Goal: Information Seeking & Learning: Learn about a topic

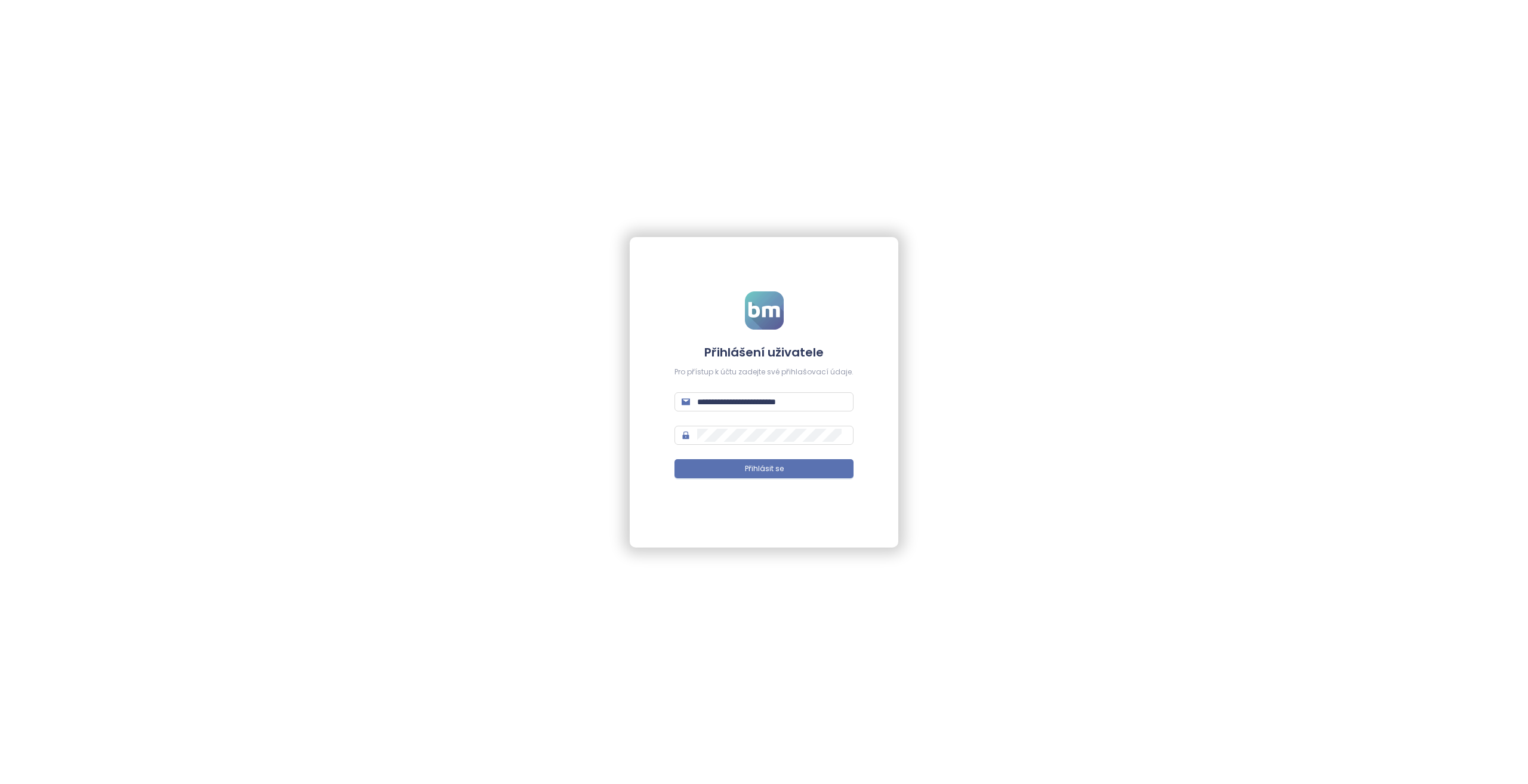
click at [786, 393] on span "**********" at bounding box center [764, 401] width 179 height 19
click at [792, 403] on input "**********" at bounding box center [771, 401] width 149 height 13
type input "**********"
click at [674, 459] on button "Přihlásit se" at bounding box center [764, 468] width 179 height 19
click at [751, 466] on span "Přihlásit se" at bounding box center [764, 469] width 39 height 11
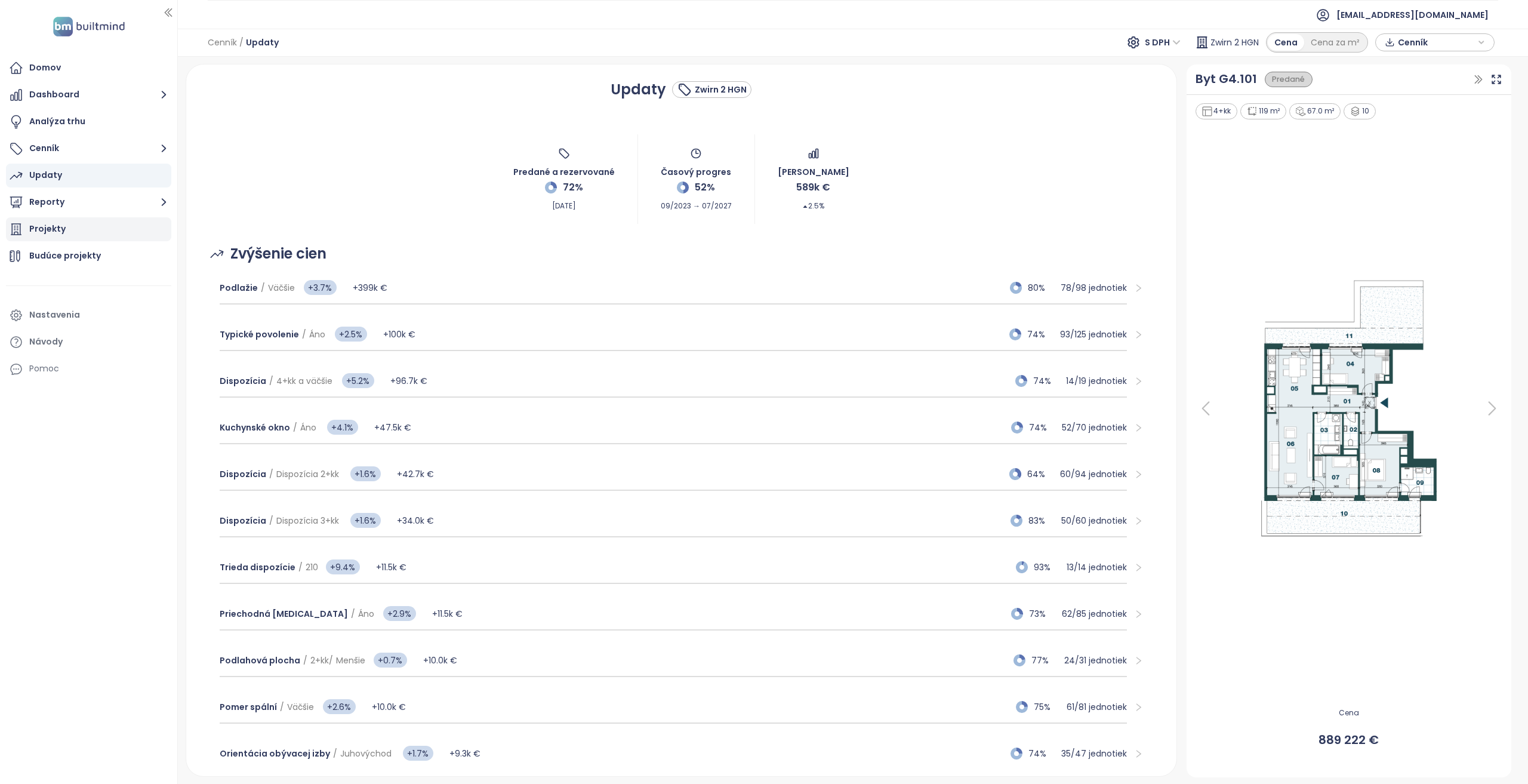
click at [89, 237] on div "Projekty" at bounding box center [88, 229] width 166 height 24
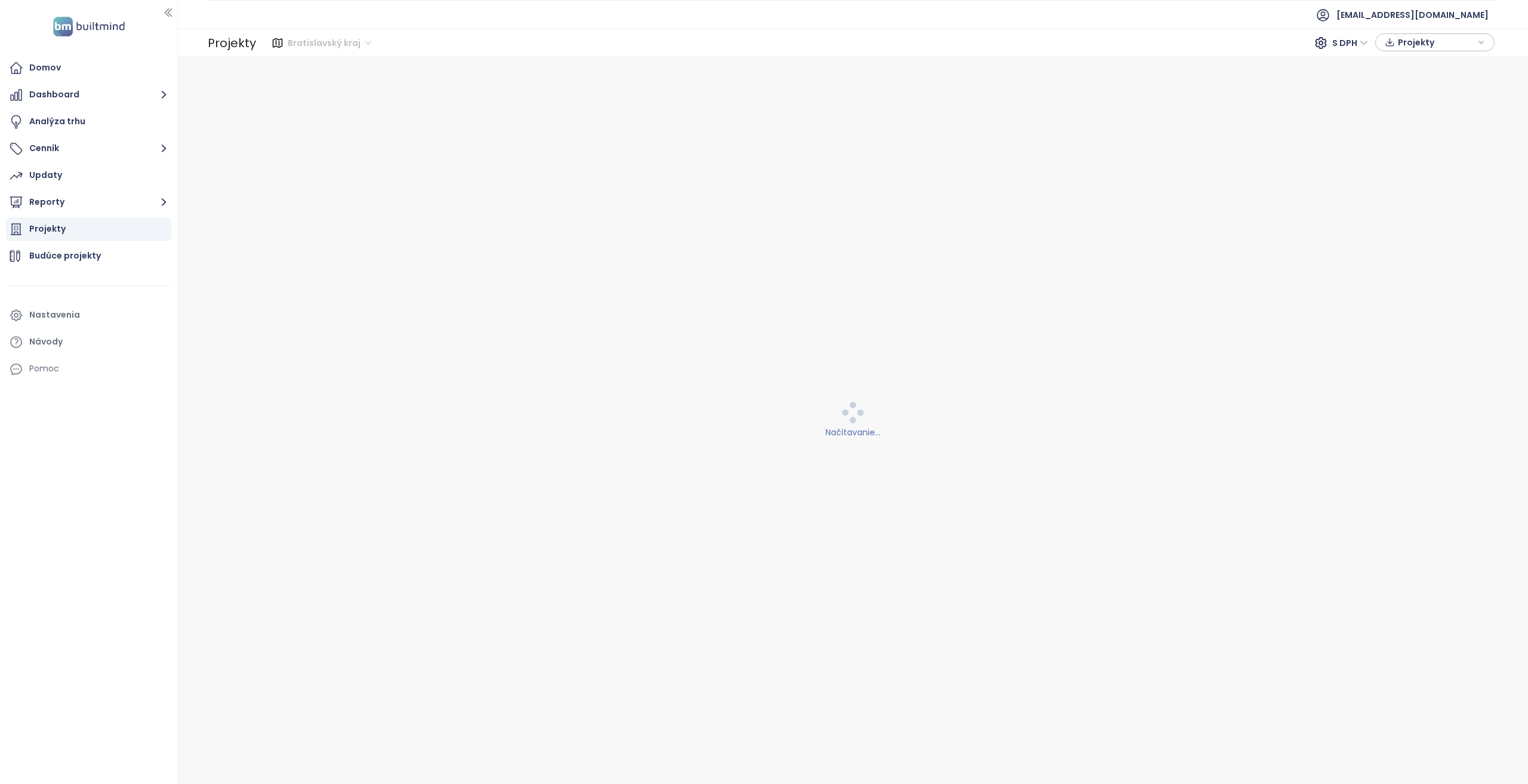
click at [342, 42] on span "Bratislavský kraj" at bounding box center [330, 43] width 84 height 18
click at [518, 13] on ul "[EMAIL_ADDRESS][DOMAIN_NAME]" at bounding box center [853, 14] width 1291 height 29
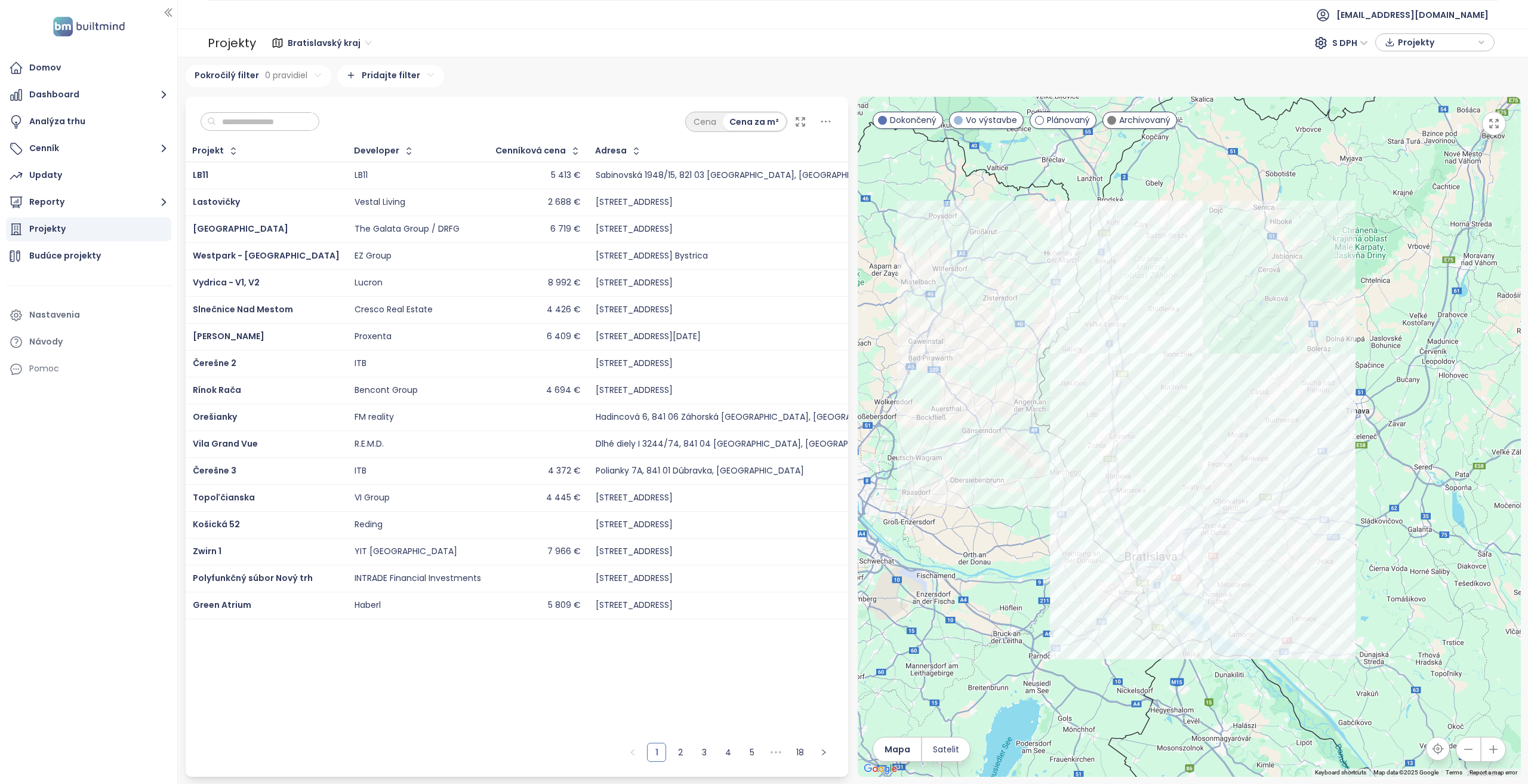
click at [288, 122] on input "text" at bounding box center [265, 122] width 97 height 18
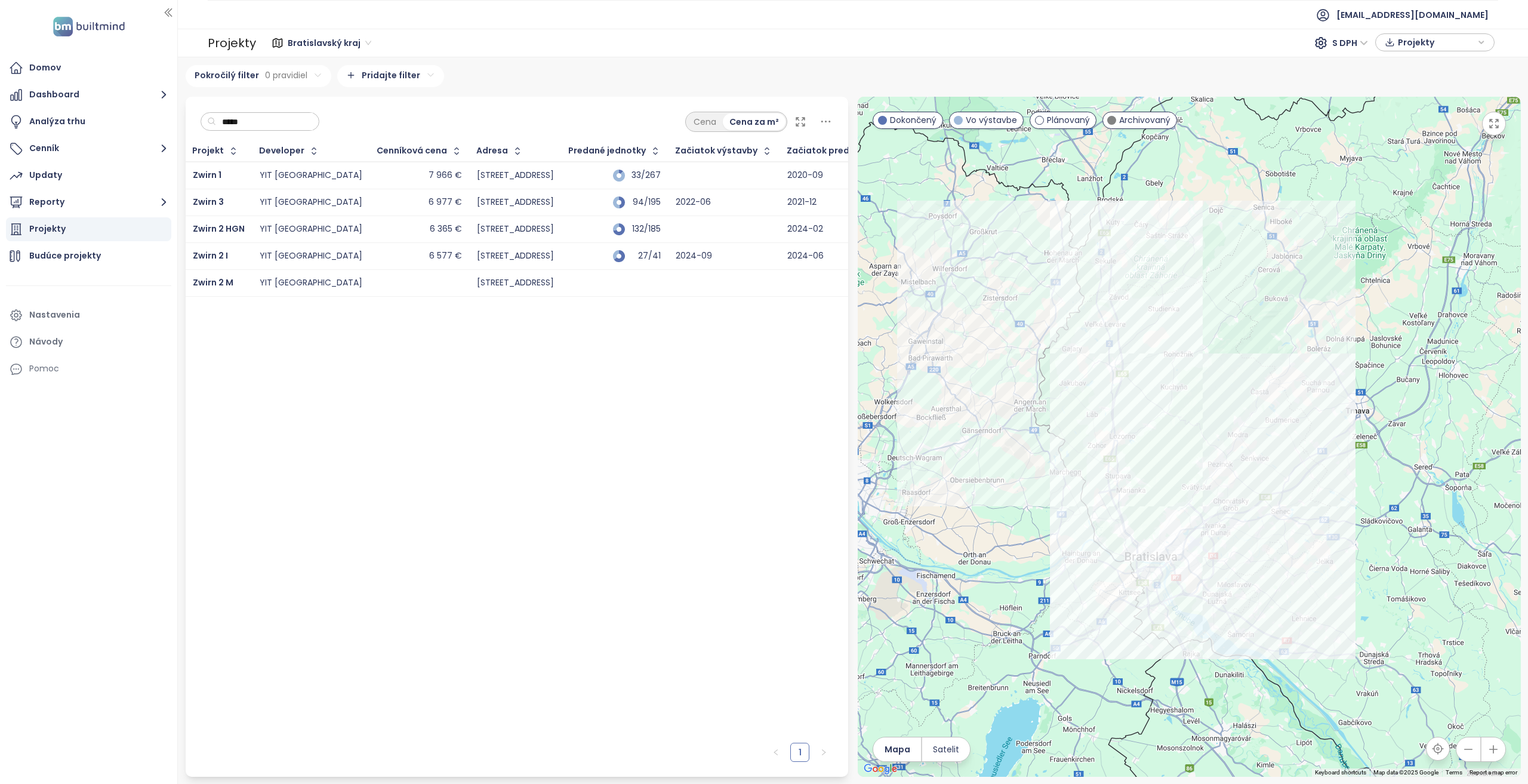
type input "*****"
click at [377, 251] on div "6 577 €" at bounding box center [420, 256] width 85 height 14
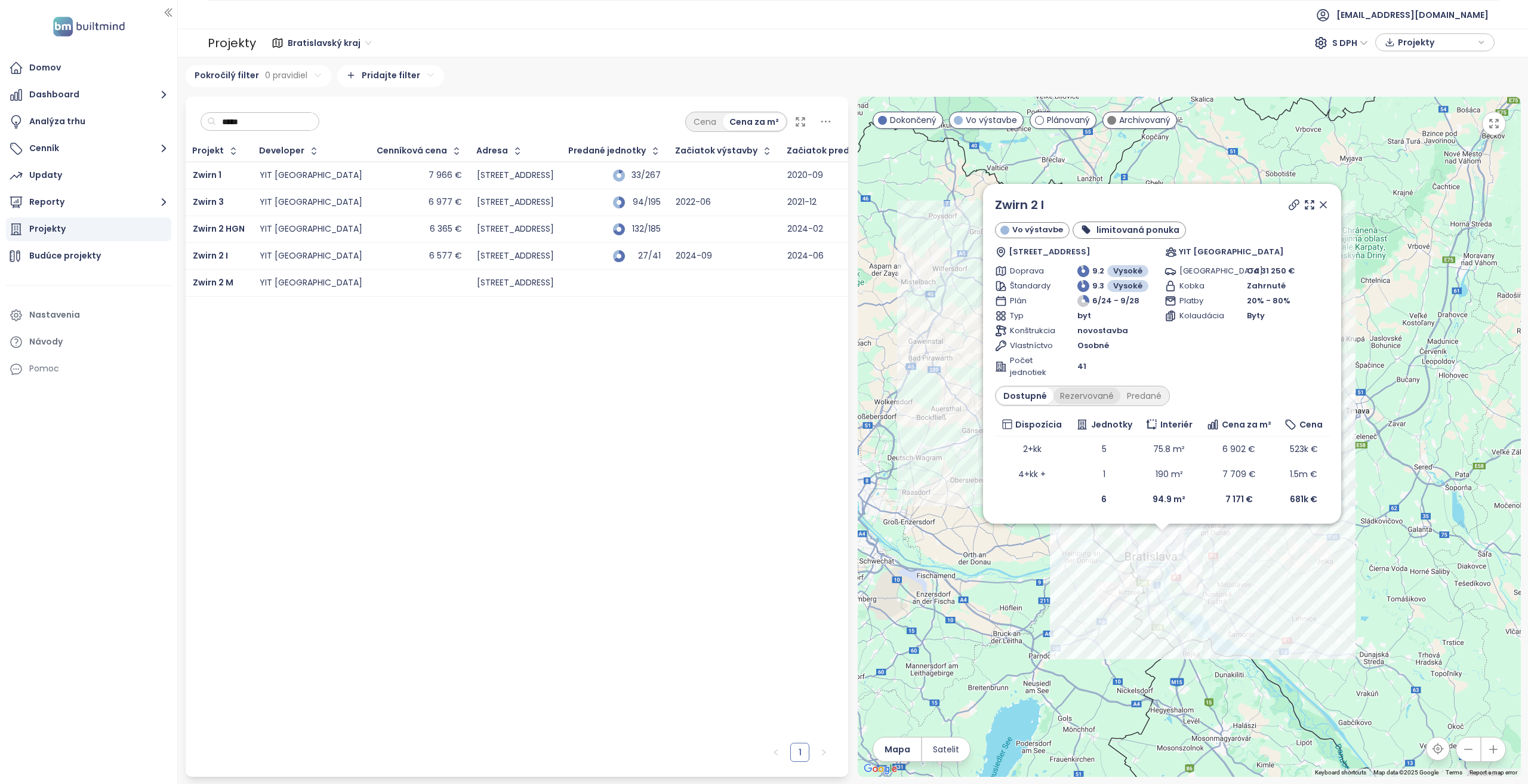
click at [1074, 393] on div "Rezervované" at bounding box center [1087, 395] width 67 height 17
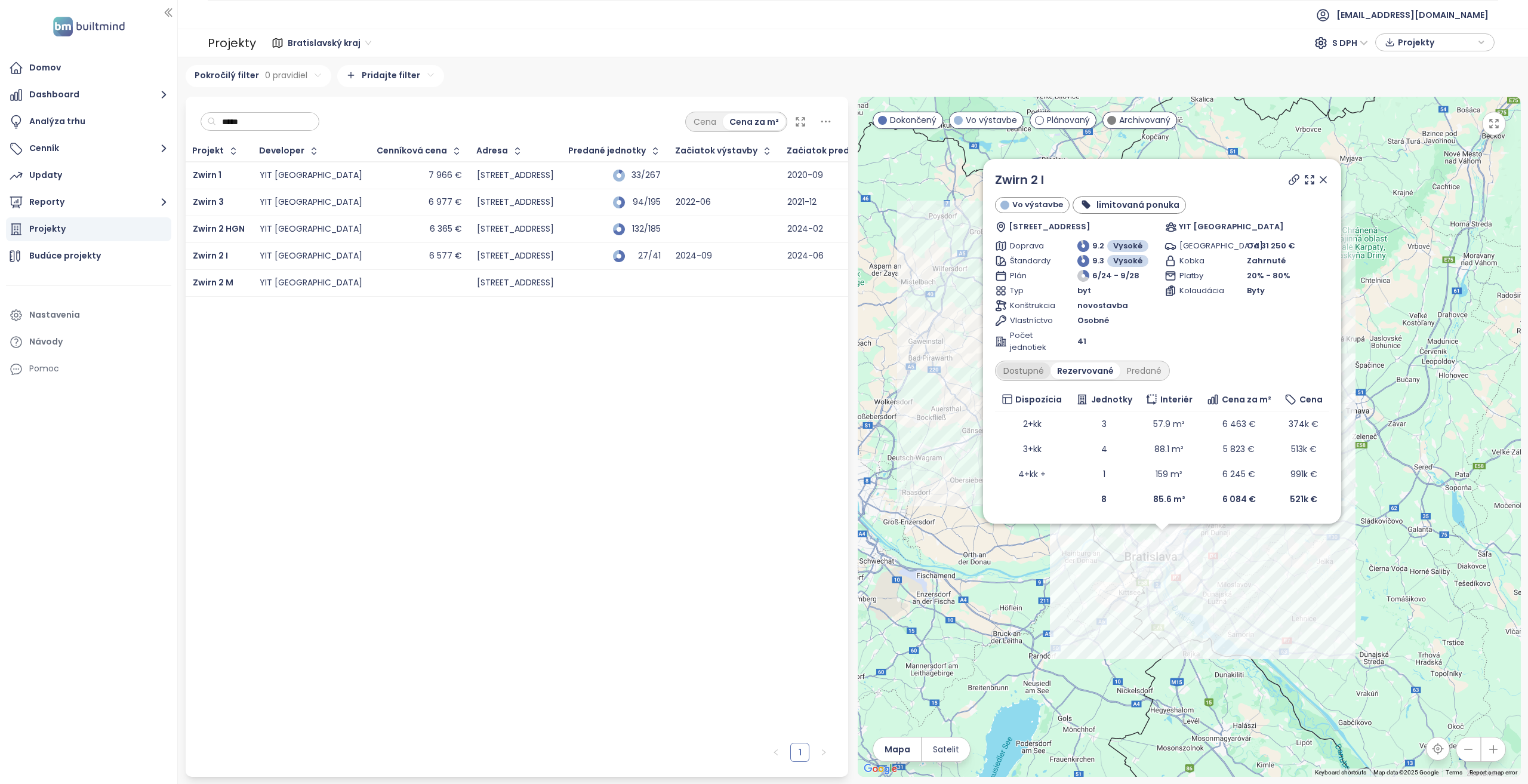
click at [1035, 364] on div "Dostupné" at bounding box center [1024, 370] width 54 height 17
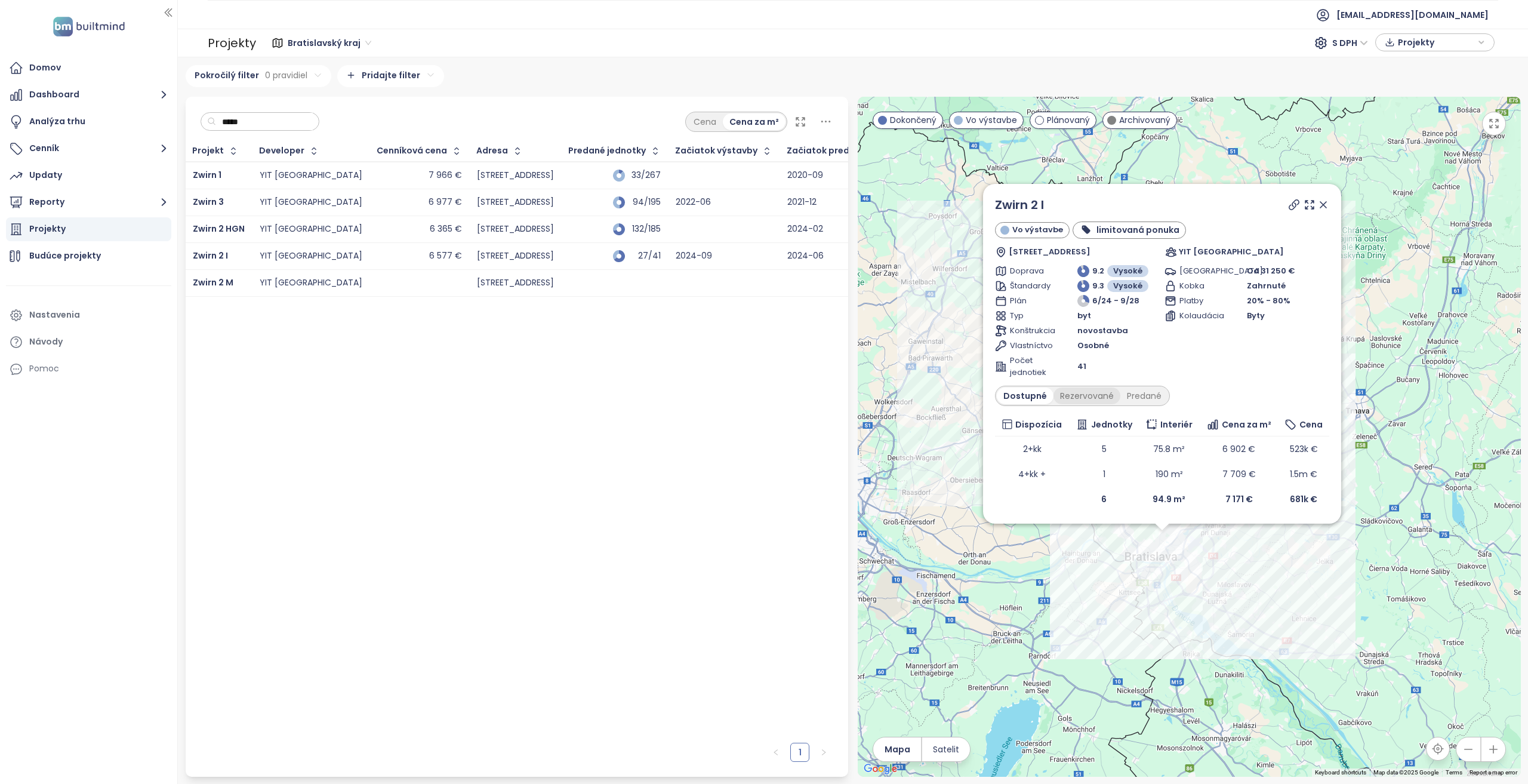
click at [1076, 401] on div "Rezervované" at bounding box center [1087, 395] width 67 height 17
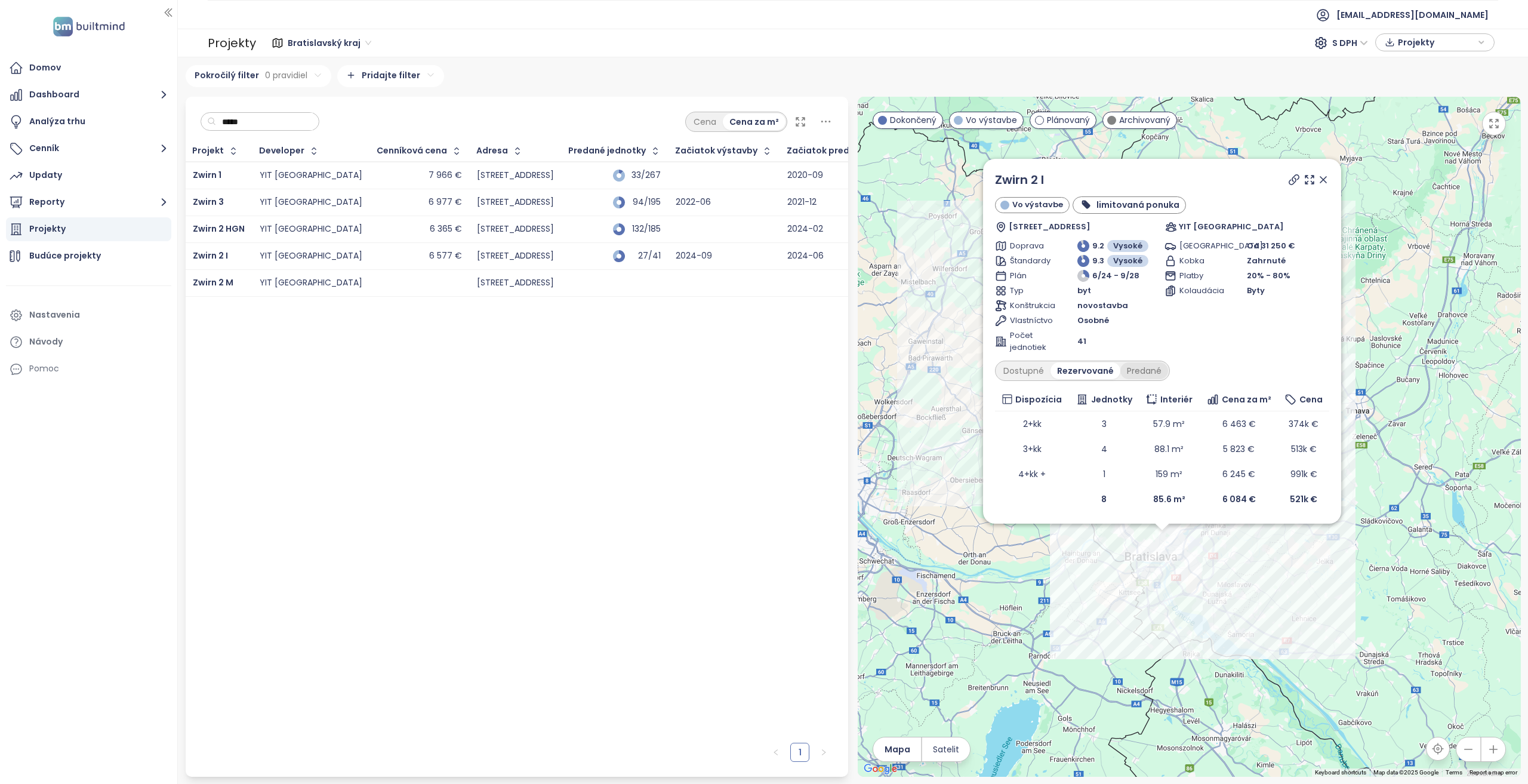
click at [1132, 370] on div "Predané" at bounding box center [1144, 370] width 48 height 17
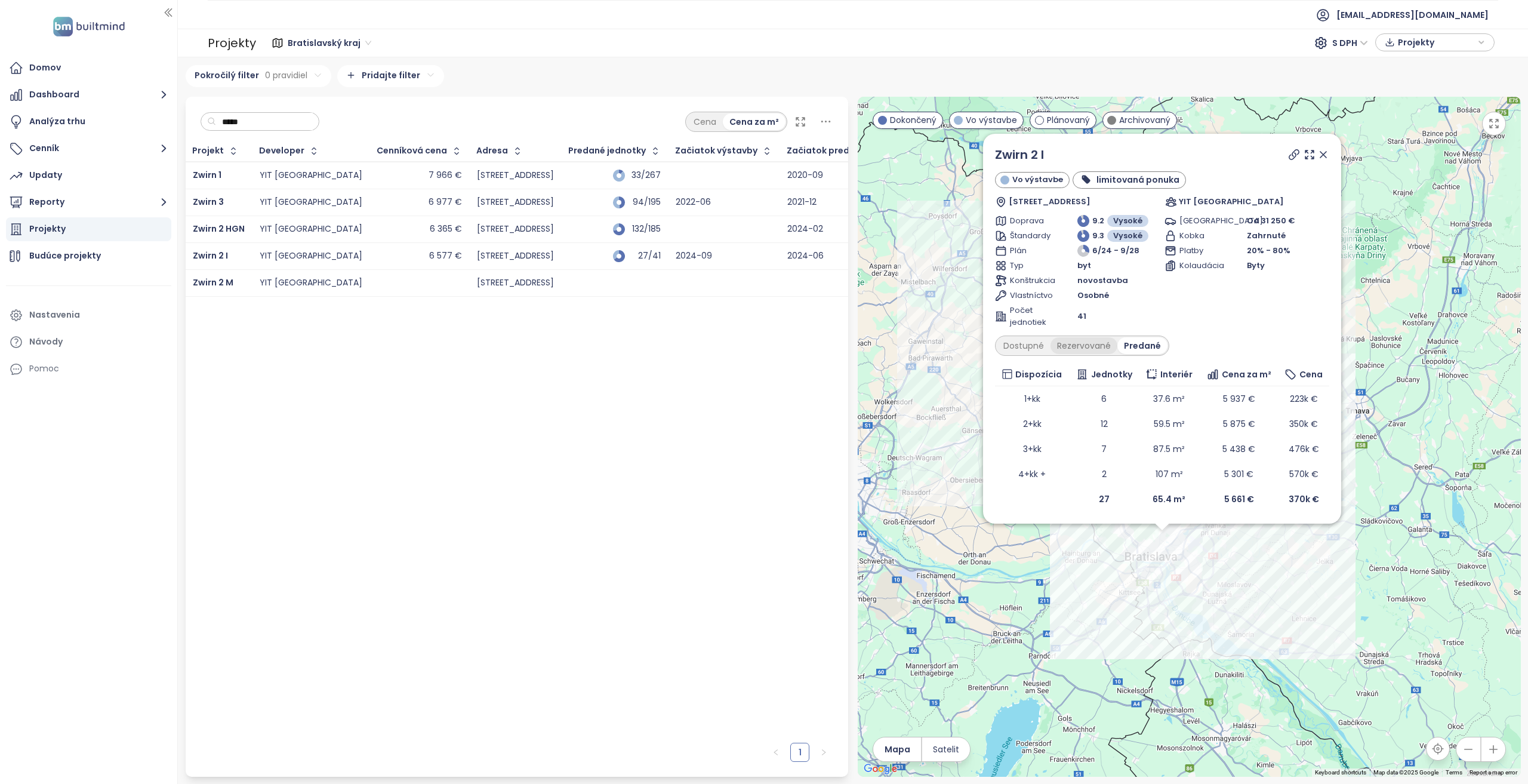
click at [1094, 341] on div "Rezervované" at bounding box center [1084, 346] width 67 height 17
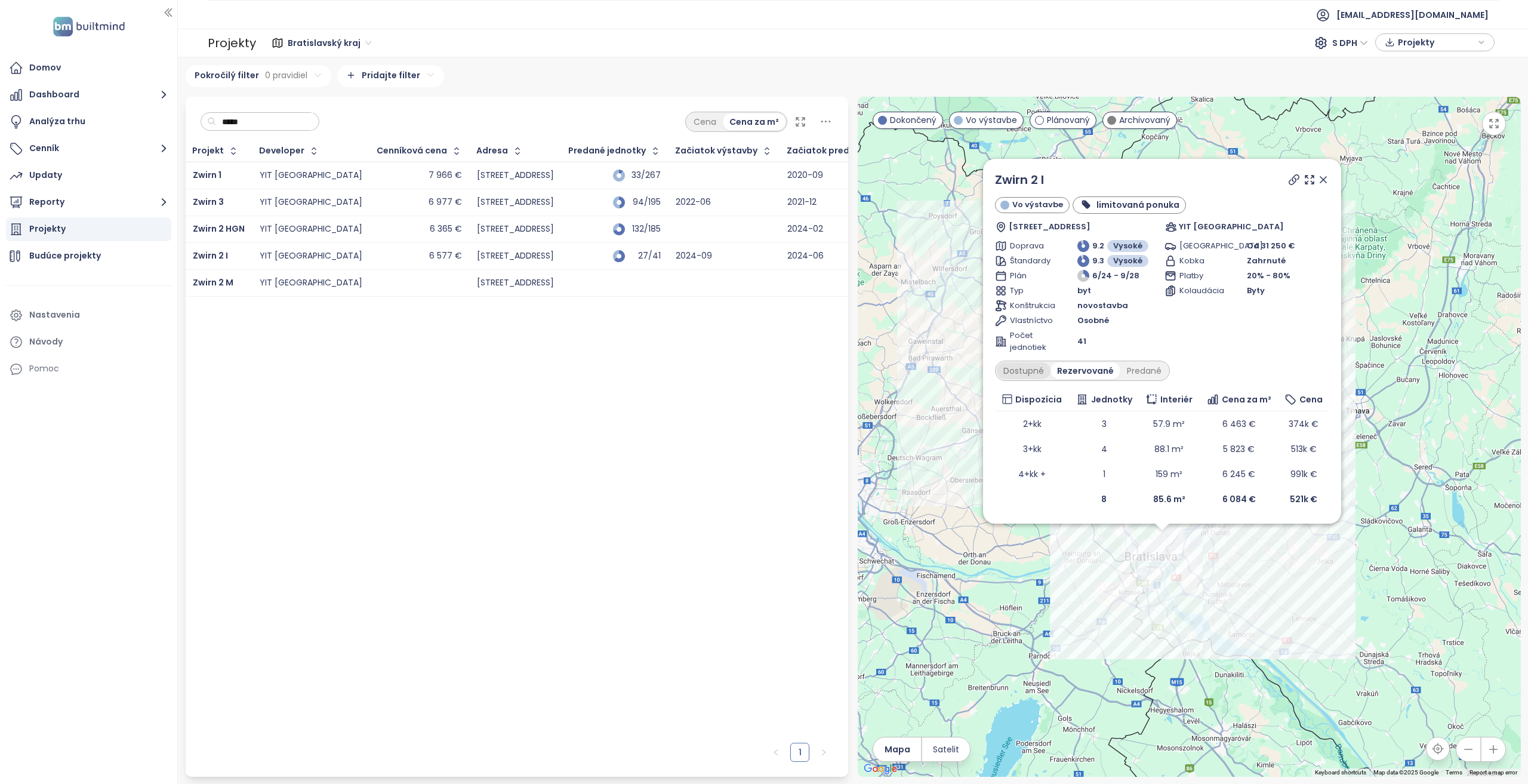
click at [1029, 377] on div "Dostupné" at bounding box center [1024, 370] width 54 height 17
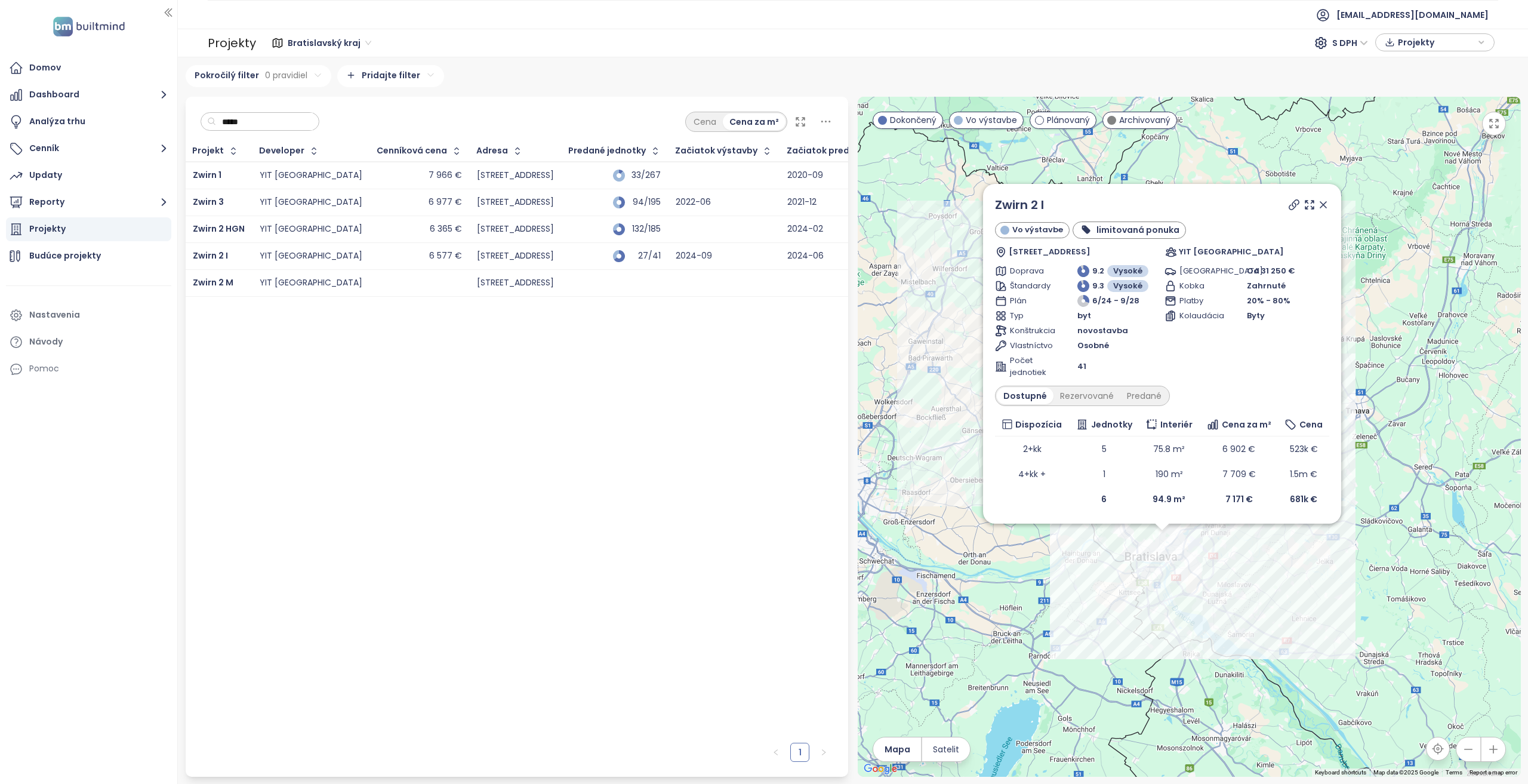
click at [1094, 387] on div "Dostupné Rezervované Predané" at bounding box center [1082, 395] width 175 height 20
click at [1094, 391] on div "Rezervované" at bounding box center [1087, 395] width 67 height 17
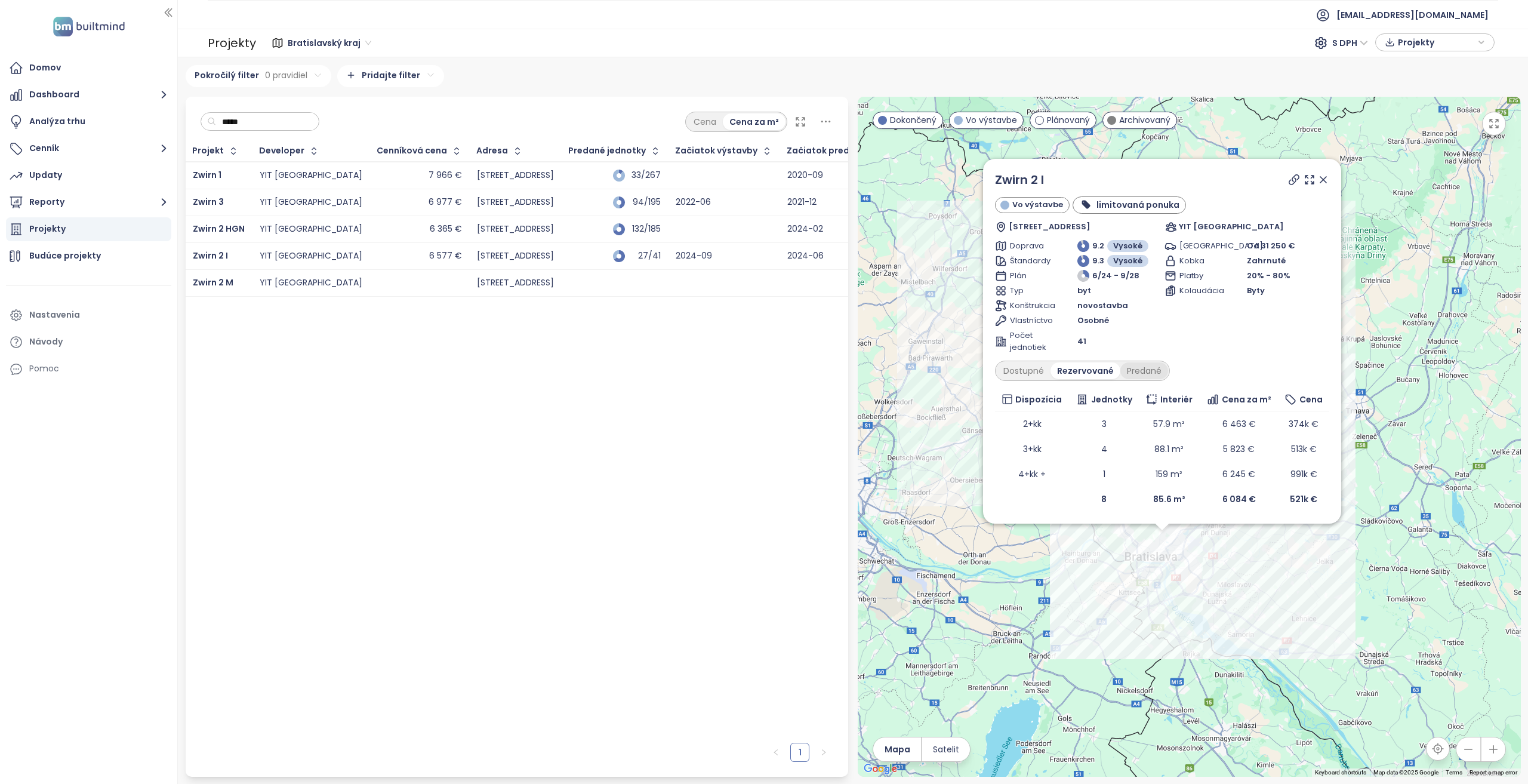
click at [1148, 370] on div "Predané" at bounding box center [1144, 370] width 48 height 17
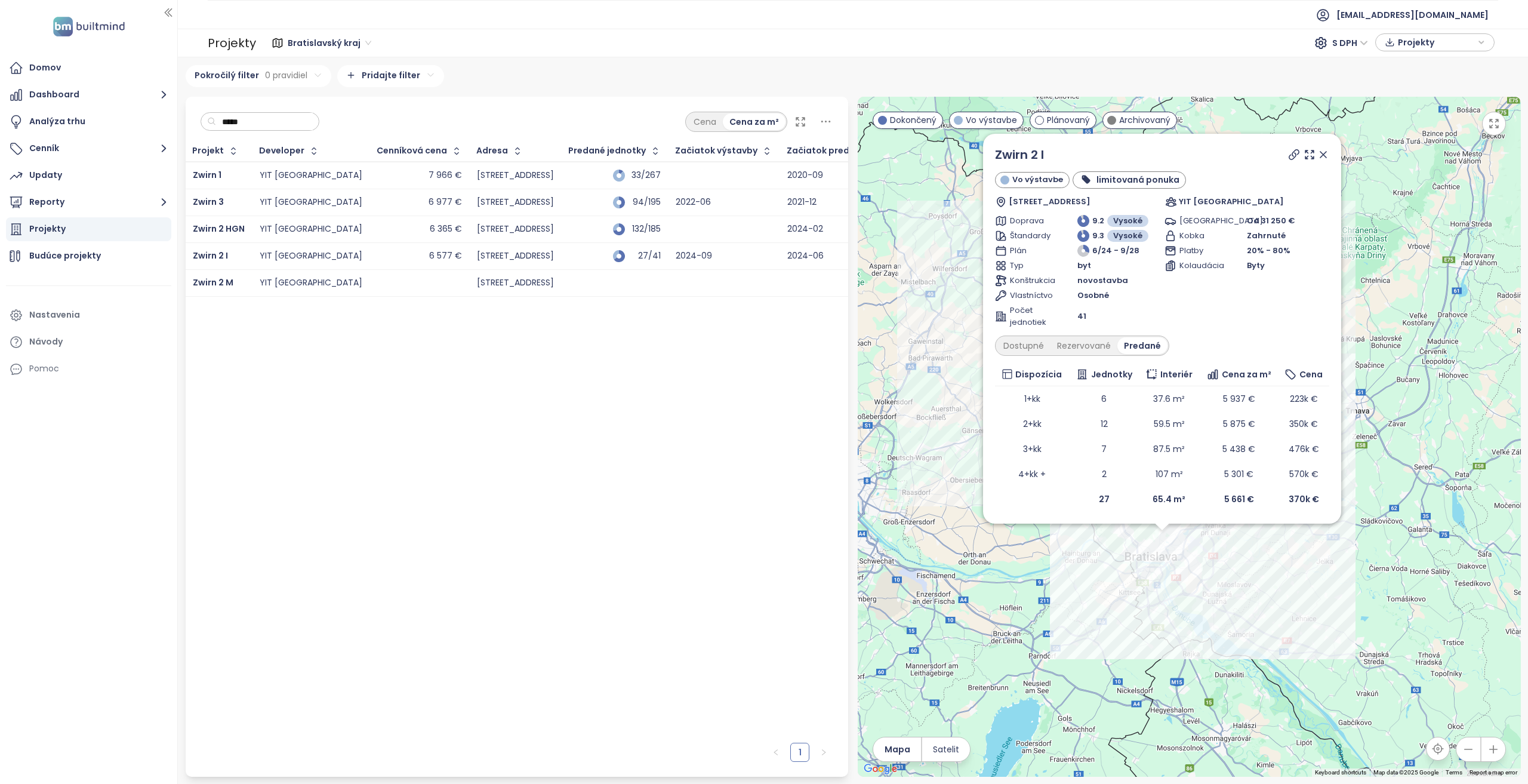
click at [1077, 355] on div "Dostupné Rezervované Predané" at bounding box center [1082, 346] width 175 height 20
click at [1078, 349] on div "Rezervované" at bounding box center [1084, 346] width 67 height 17
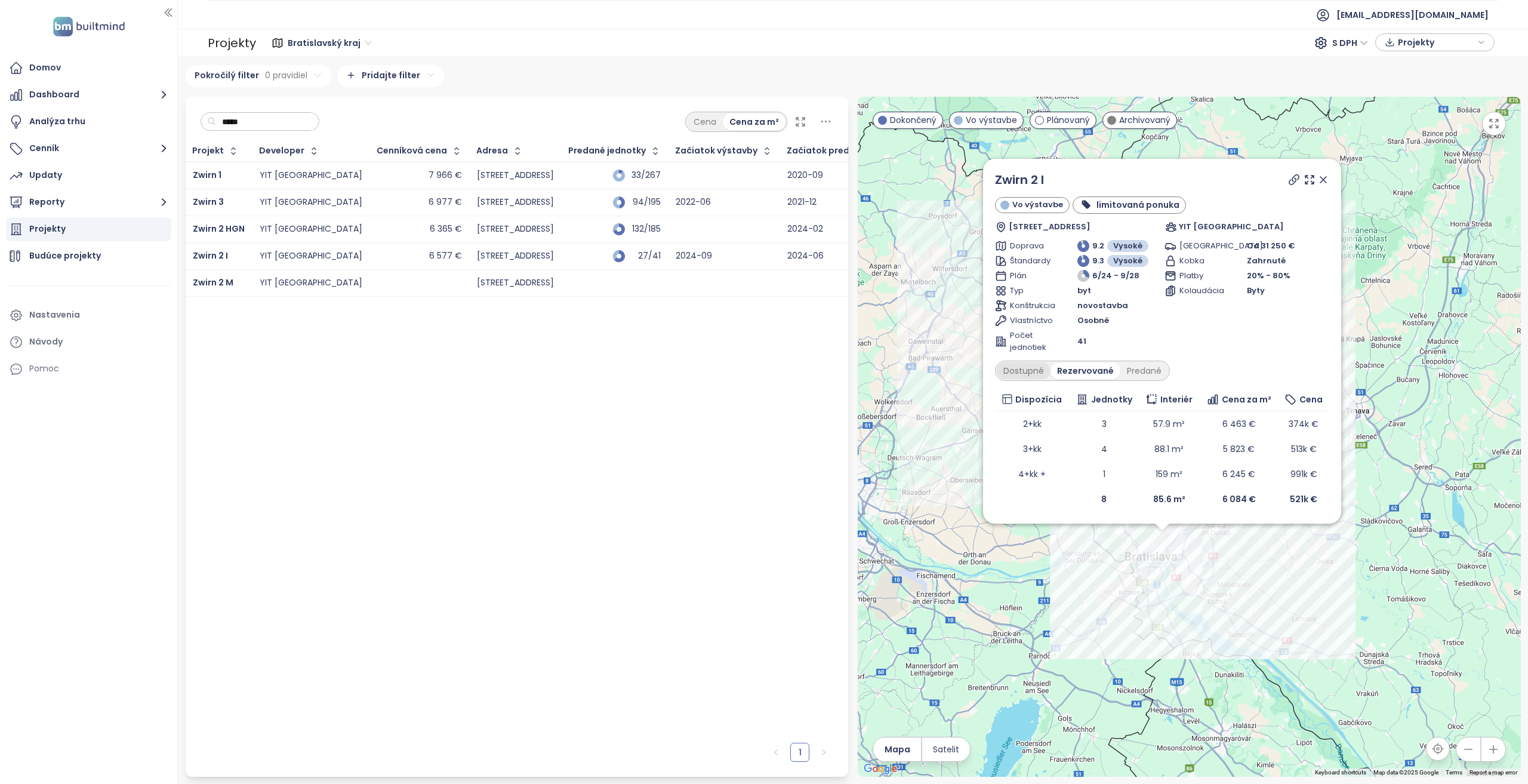
click at [1031, 366] on div "Dostupné" at bounding box center [1024, 370] width 54 height 17
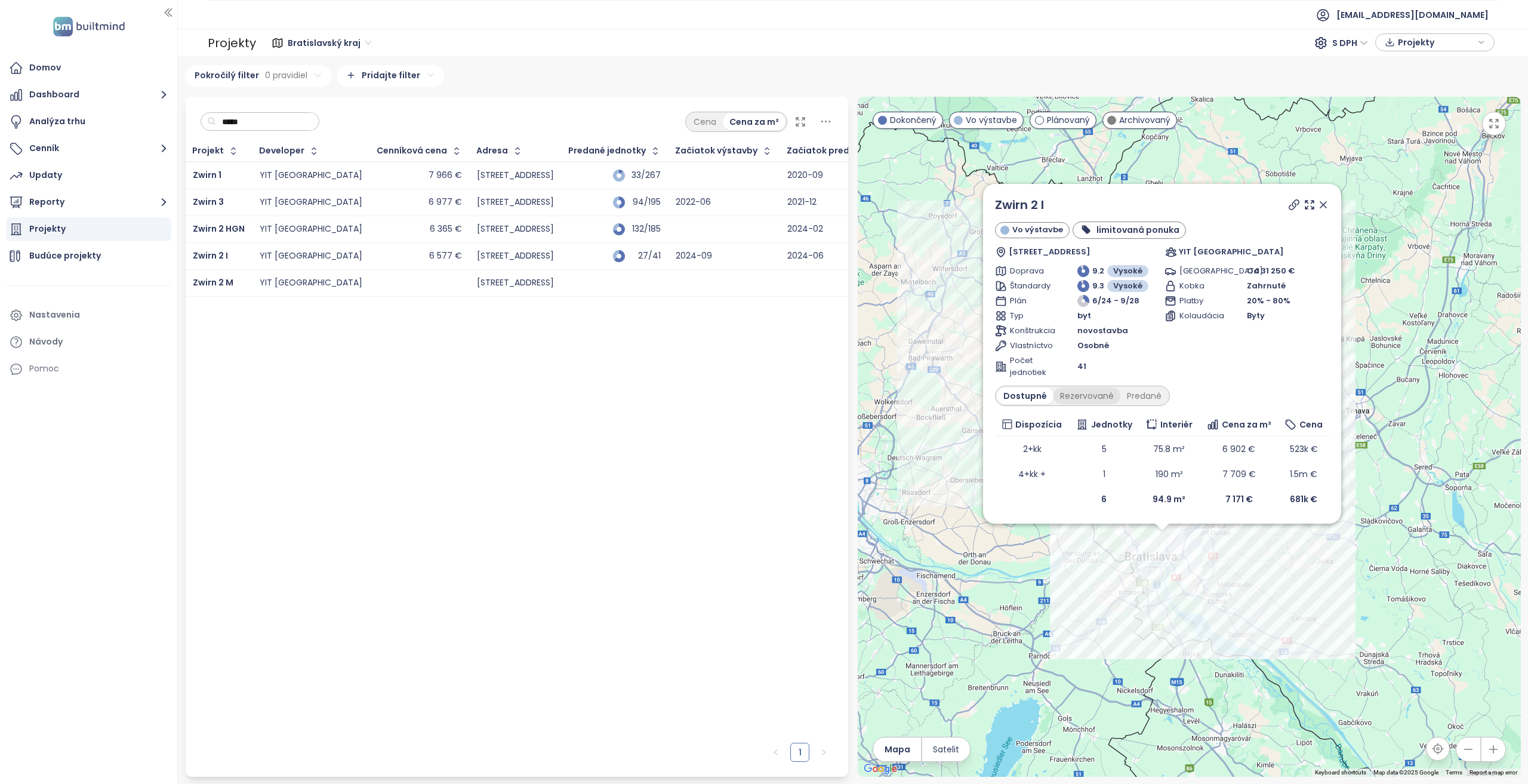
click at [1065, 393] on div "Rezervované" at bounding box center [1087, 395] width 67 height 17
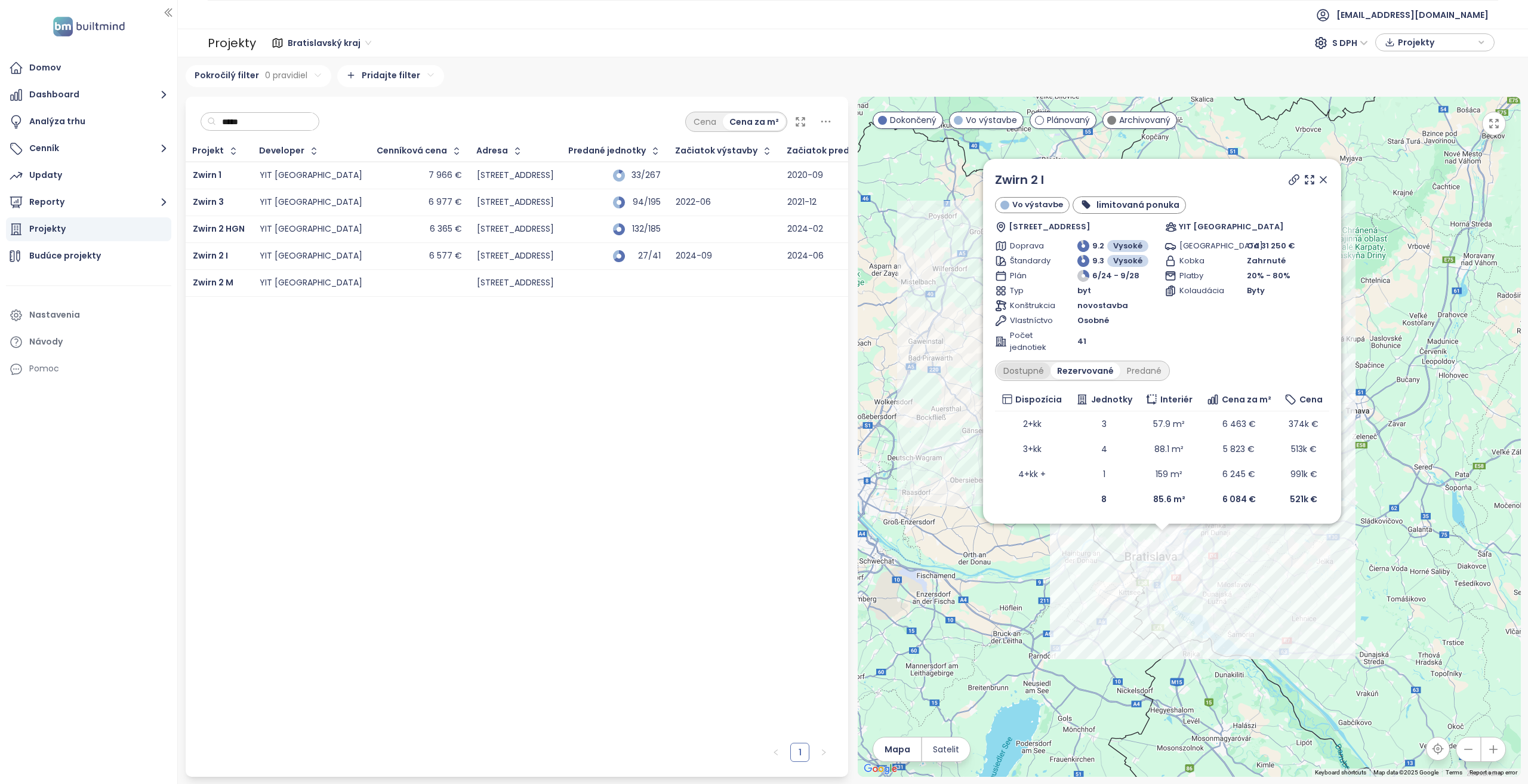
click at [1037, 373] on div "Dostupné" at bounding box center [1024, 370] width 54 height 17
